Goal: Communication & Community: Answer question/provide support

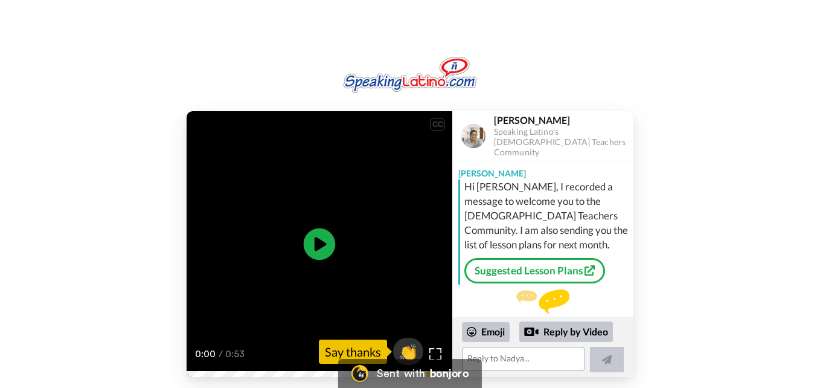
click at [325, 244] on icon "Play/Pause" at bounding box center [320, 244] width 32 height 57
click at [491, 357] on textarea at bounding box center [523, 359] width 123 height 24
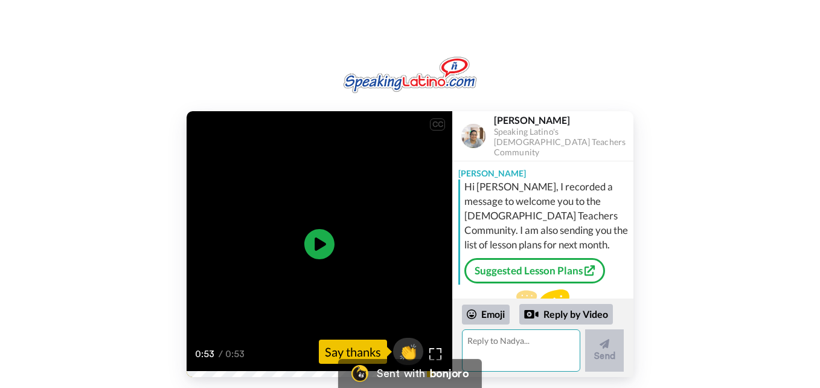
click at [491, 357] on textarea at bounding box center [521, 350] width 118 height 42
drag, startPoint x: 491, startPoint y: 357, endPoint x: 497, endPoint y: 372, distance: 16.3
click at [497, 372] on div "Emoji Reply by Video [PERSON_NAME]" at bounding box center [542, 337] width 181 height 78
type textarea "[PERSON_NAME],"
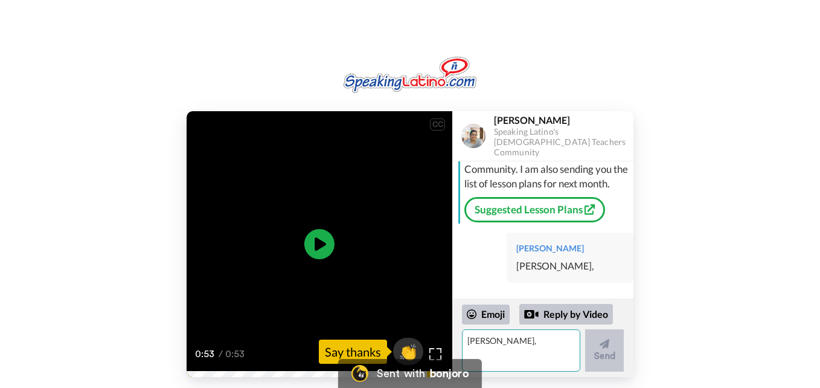
click at [497, 358] on textarea "[PERSON_NAME]," at bounding box center [521, 350] width 118 height 42
click at [539, 342] on textarea "[PERSON_NAME]," at bounding box center [521, 350] width 118 height 42
type textarea "Muchisimas g"
drag, startPoint x: 482, startPoint y: 339, endPoint x: 496, endPoint y: 340, distance: 13.3
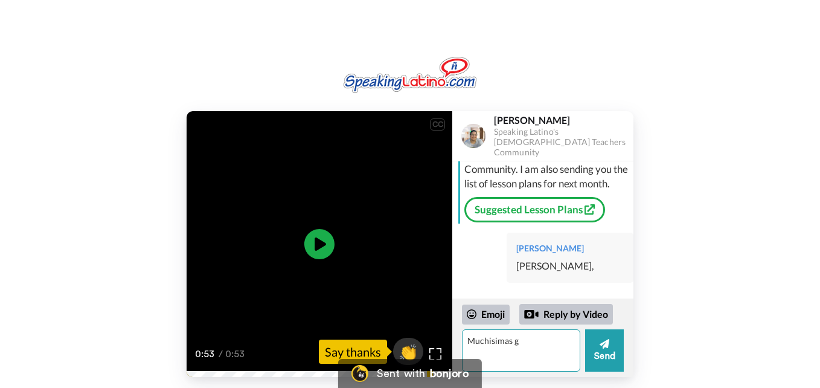
drag, startPoint x: 524, startPoint y: 345, endPoint x: 468, endPoint y: 341, distance: 55.7
click at [468, 341] on textarea "Muchisimas g" at bounding box center [521, 350] width 118 height 42
click at [468, 341] on textarea at bounding box center [521, 350] width 118 height 42
type textarea "Thank you so much. I will review the lesson plans, I really appreciate that. Th…"
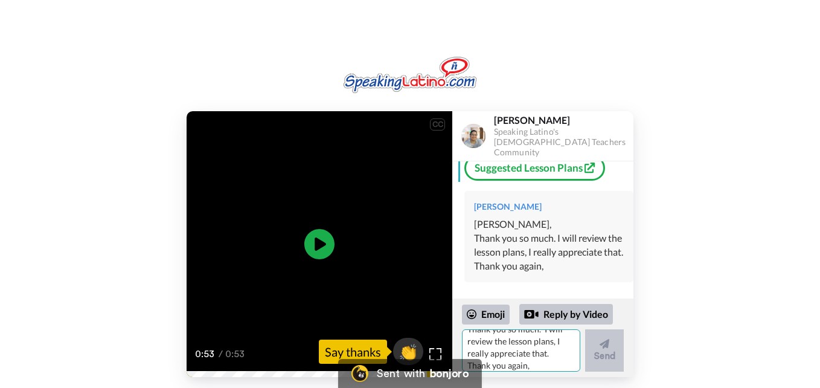
scroll to position [0, 0]
click at [470, 341] on textarea "Thank you so much. I will review the lesson plans, I really appreciate that. Th…" at bounding box center [521, 350] width 118 height 42
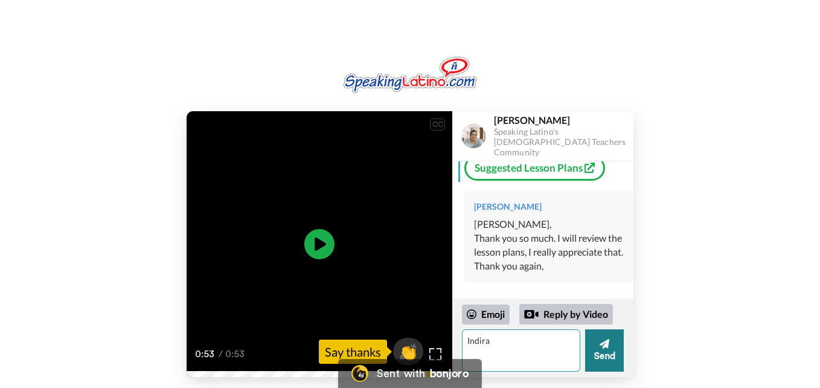
type textarea "Indira"
click at [598, 363] on button "Send" at bounding box center [604, 350] width 39 height 42
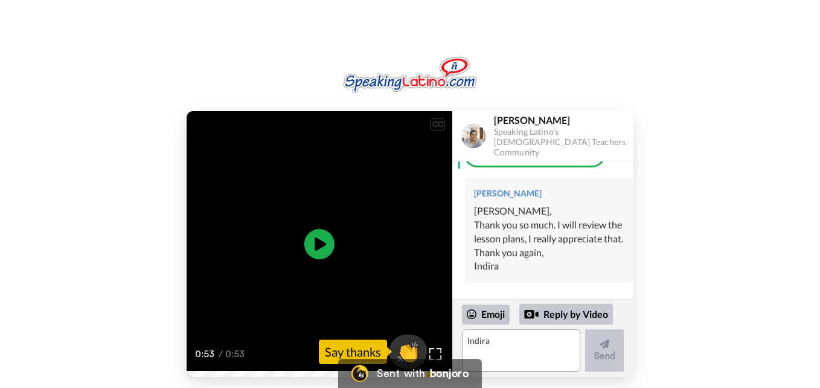
scroll to position [98, 0]
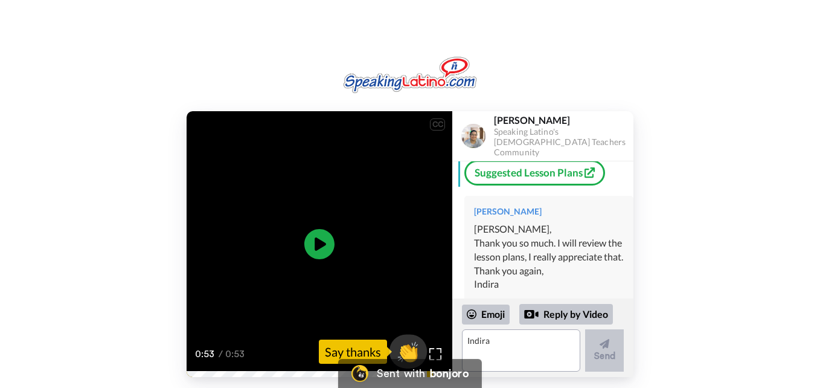
click at [405, 345] on span "👏" at bounding box center [408, 351] width 38 height 24
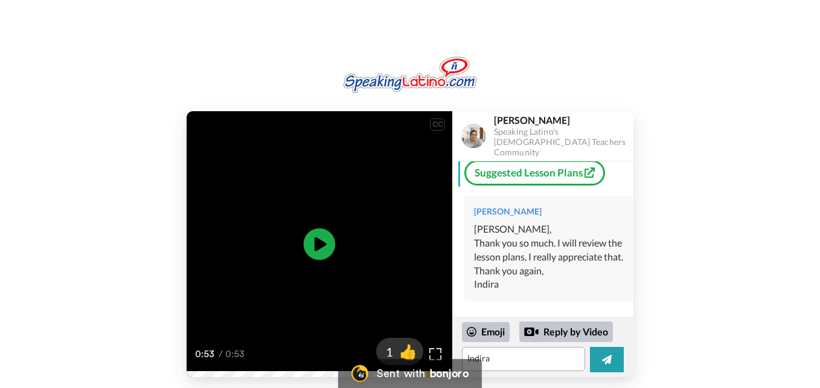
click at [315, 245] on icon "Play/Pause" at bounding box center [320, 244] width 32 height 57
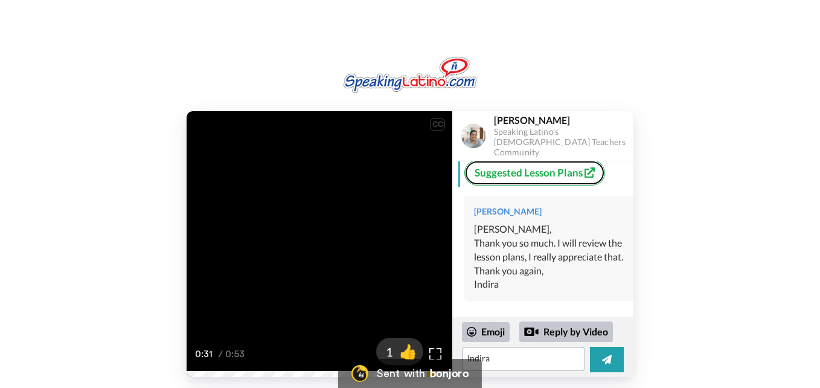
click at [577, 165] on link "Suggested Lesson Plans" at bounding box center [534, 172] width 141 height 25
click at [580, 170] on link "Suggested Lesson Plans" at bounding box center [534, 172] width 141 height 25
